Goal: Task Accomplishment & Management: Manage account settings

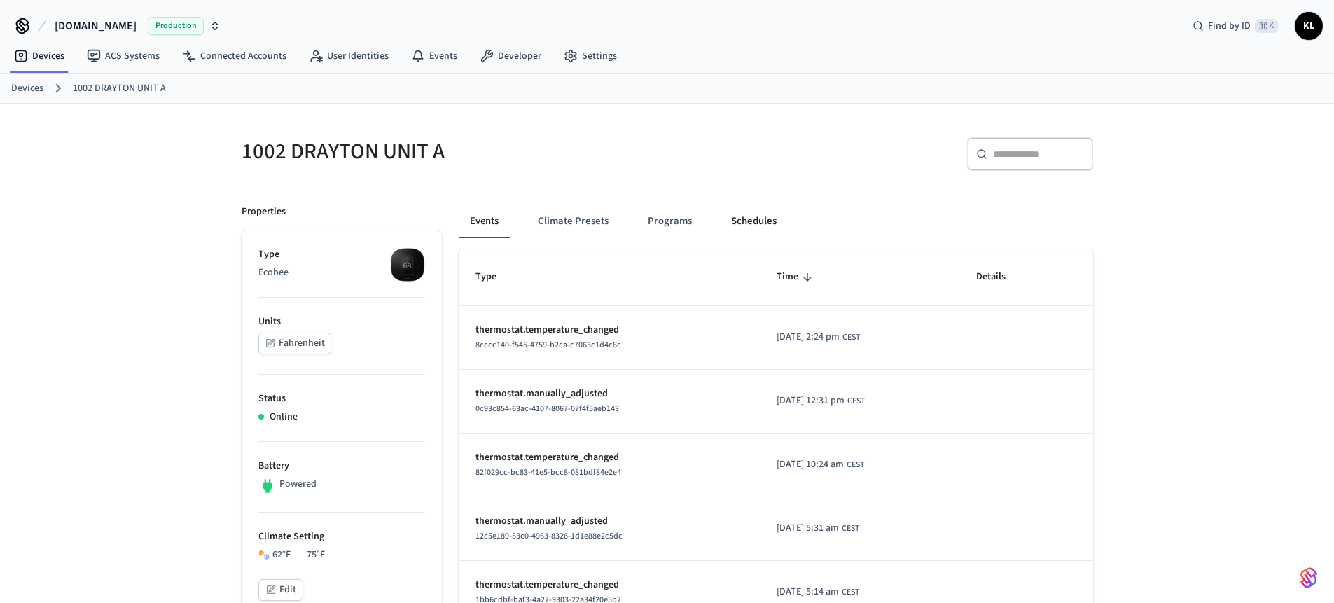
click at [746, 214] on button "Schedules" at bounding box center [754, 221] width 68 height 34
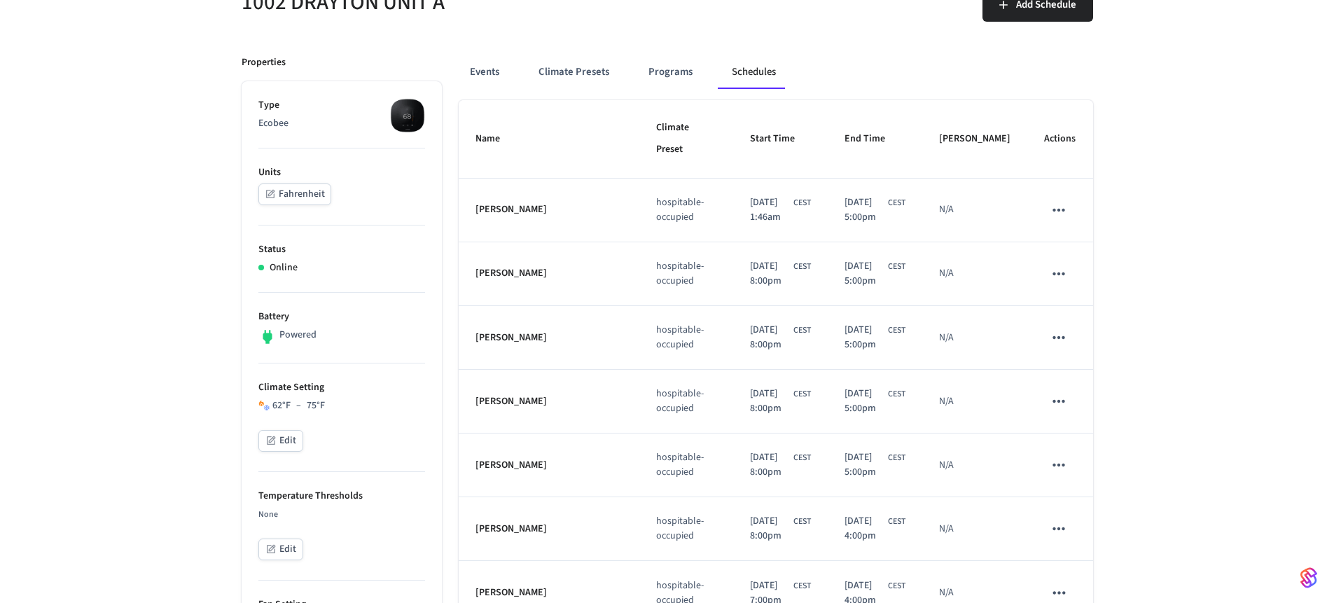
scroll to position [221, 0]
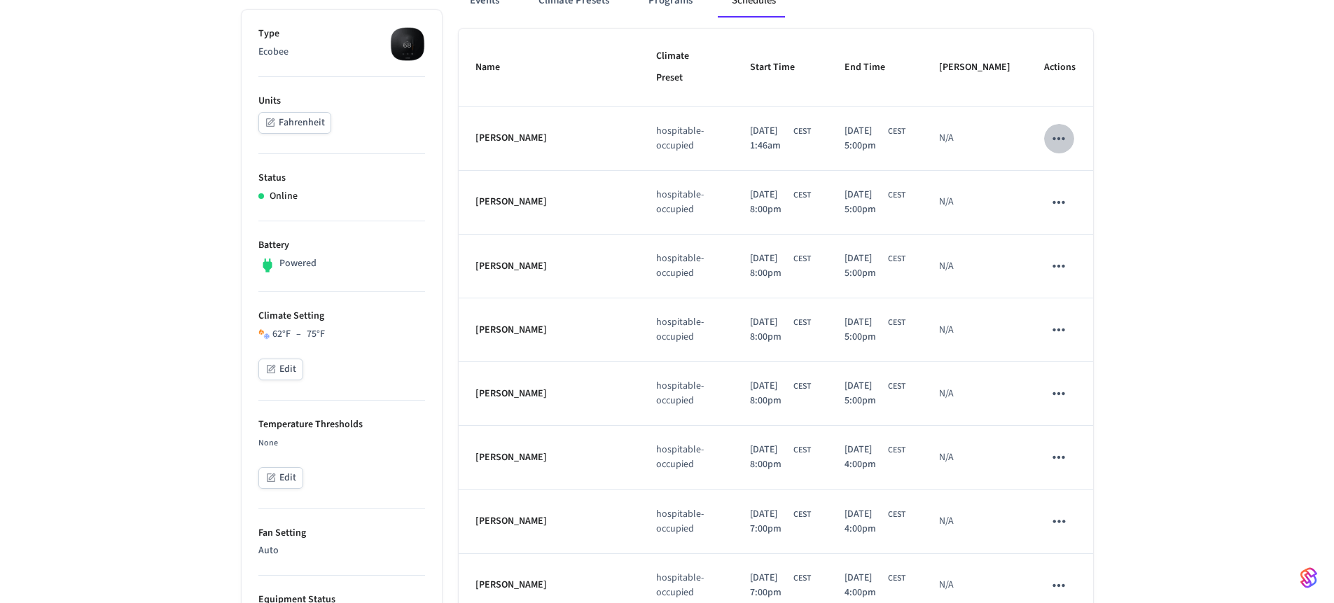
click at [1068, 138] on icon "schedules table" at bounding box center [1058, 139] width 18 height 18
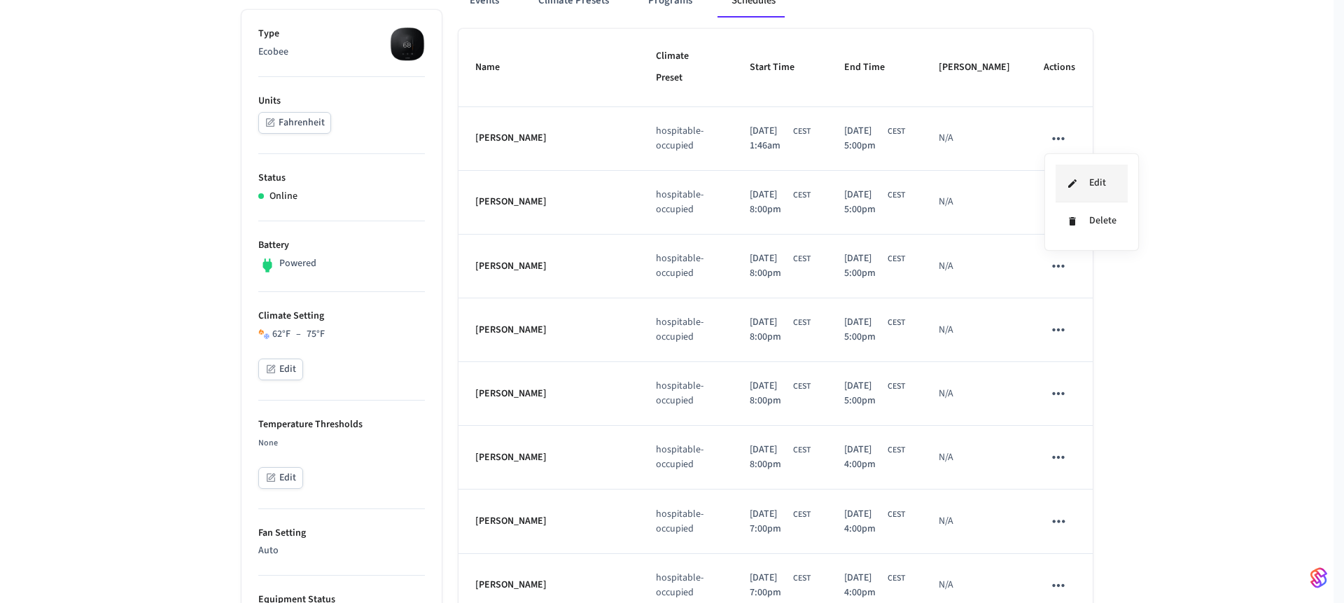
click at [1081, 188] on li "Edit" at bounding box center [1092, 184] width 72 height 38
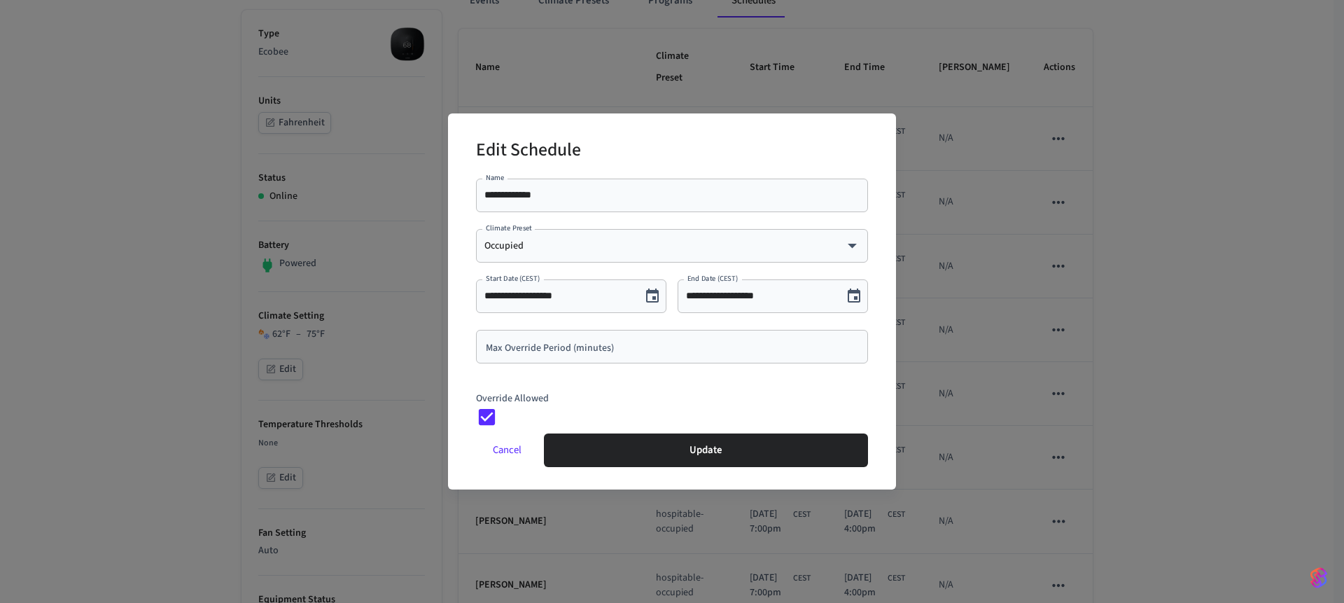
click at [502, 444] on button "Cancel" at bounding box center [507, 450] width 62 height 34
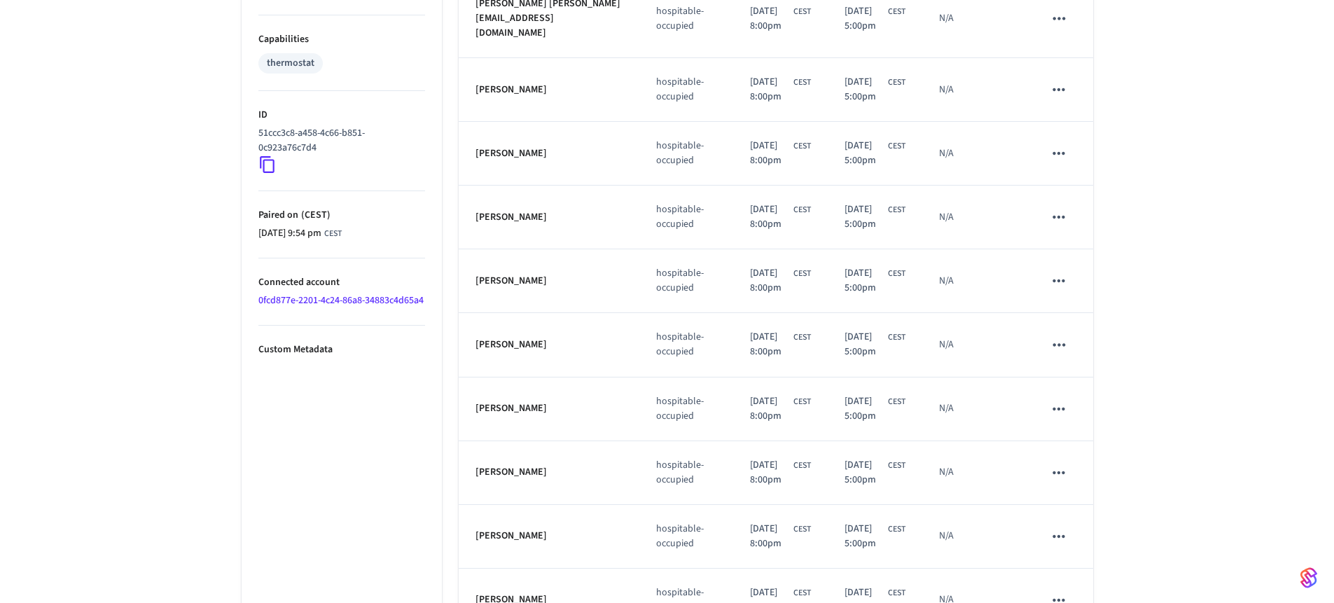
scroll to position [0, 0]
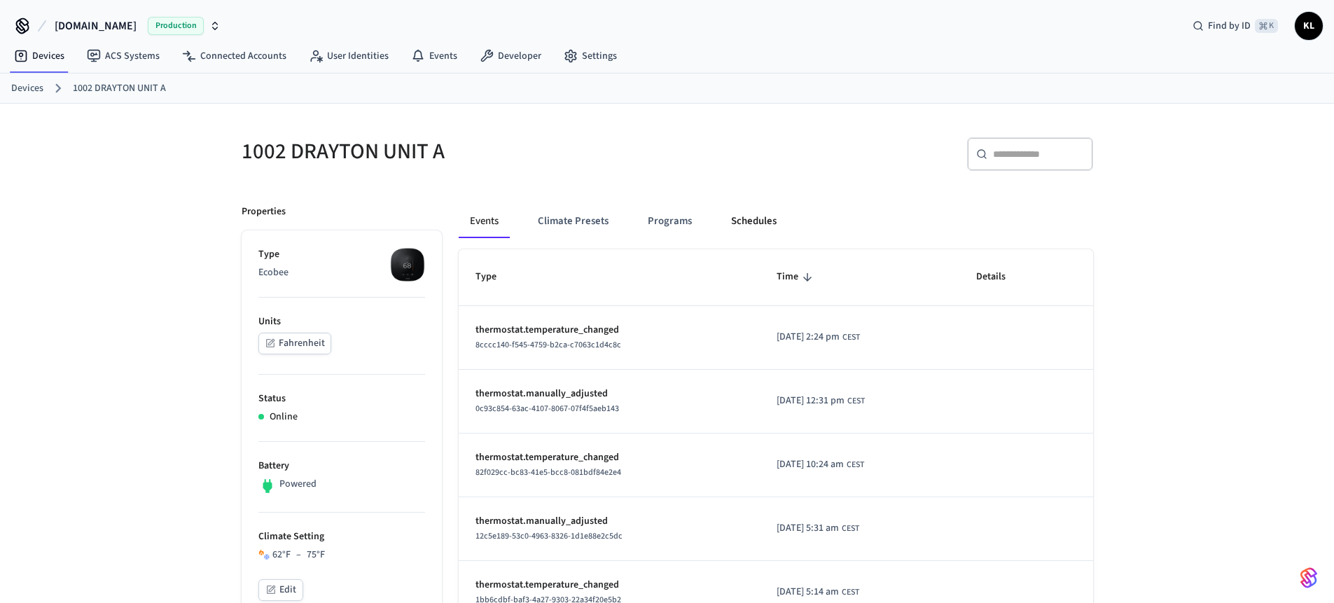
click at [759, 223] on button "Schedules" at bounding box center [754, 221] width 68 height 34
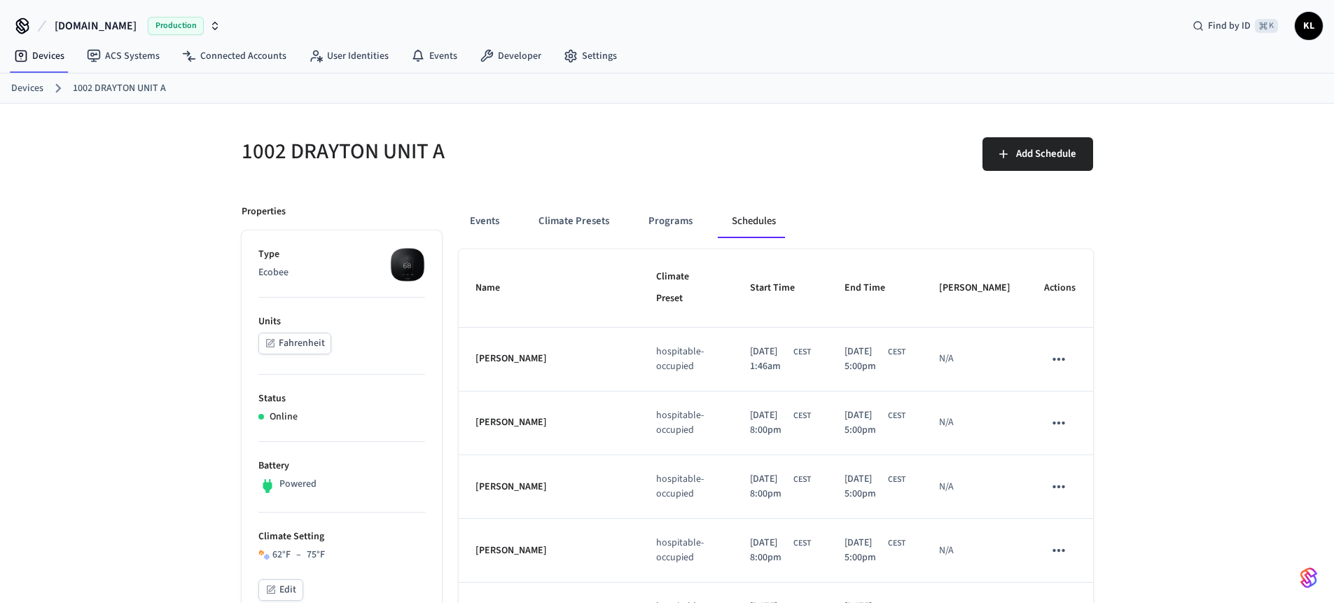
click at [1059, 353] on icon "schedules table" at bounding box center [1058, 359] width 18 height 18
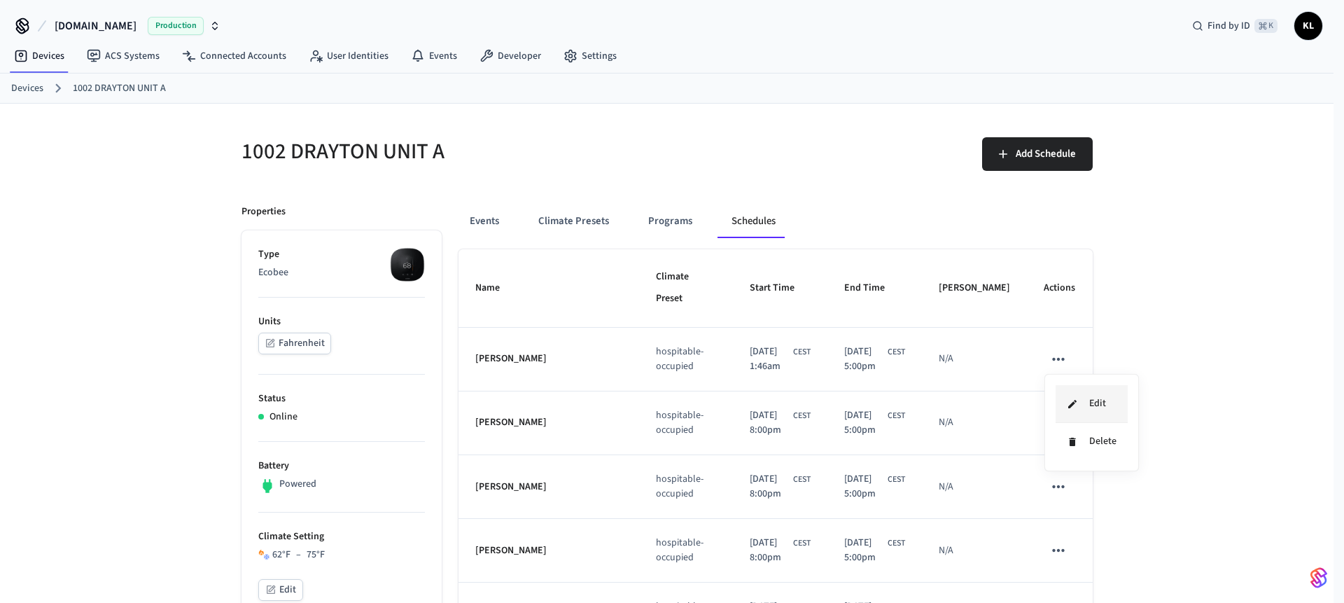
click at [1071, 393] on li "Edit" at bounding box center [1092, 404] width 72 height 38
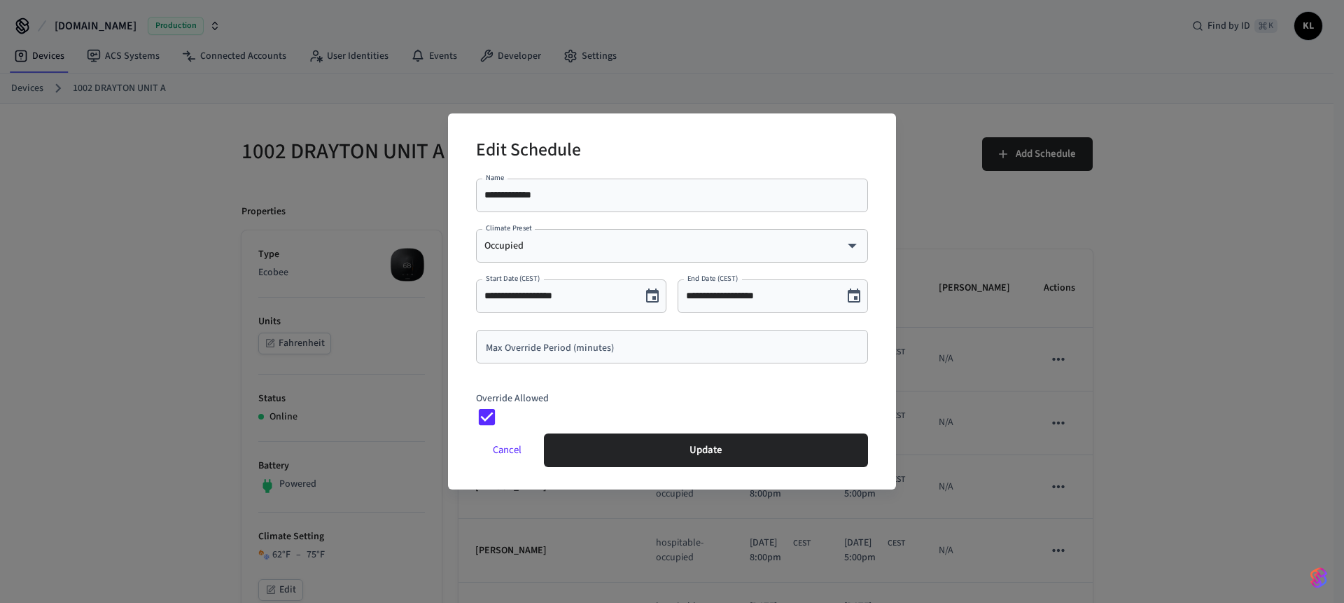
click at [1089, 350] on div "**********" at bounding box center [672, 301] width 1344 height 603
